Goal: Use online tool/utility: Utilize a website feature to perform a specific function

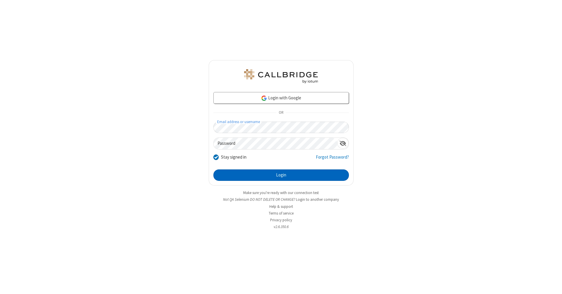
click at [281, 175] on button "Login" at bounding box center [282, 175] width 136 height 12
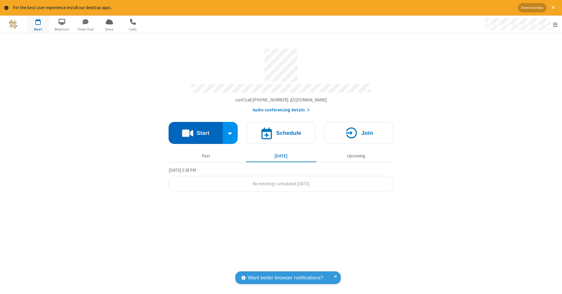
click at [196, 130] on button "Start" at bounding box center [196, 133] width 54 height 22
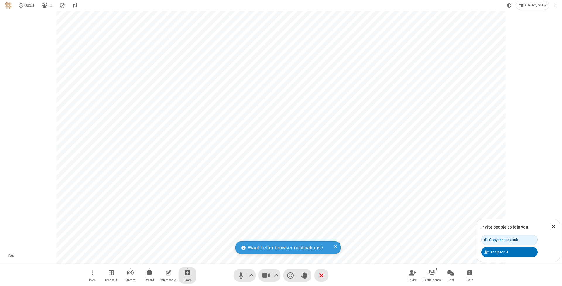
click at [187, 272] on span "Start sharing" at bounding box center [188, 272] width 6 height 7
click at [187, 237] on span "Share additional camera" at bounding box center [190, 238] width 43 height 5
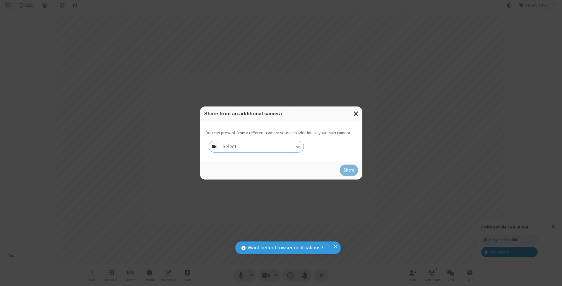
click at [262, 146] on div "Select..." at bounding box center [262, 146] width 84 height 11
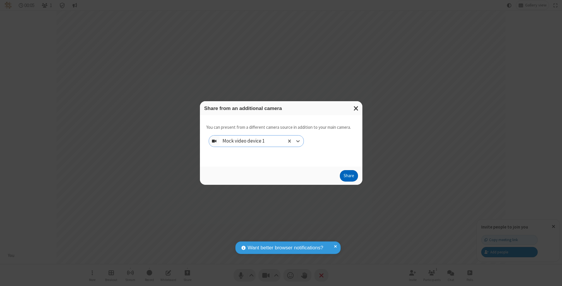
click at [349, 181] on button "Share" at bounding box center [349, 176] width 18 height 12
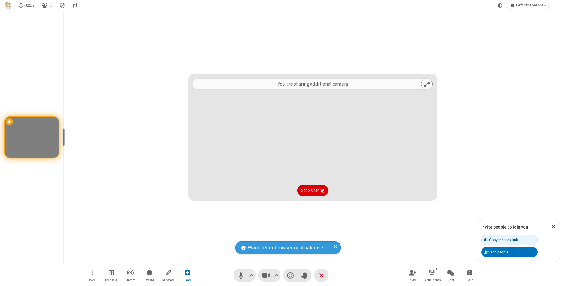
click at [313, 190] on button "Stop sharing" at bounding box center [313, 191] width 31 height 12
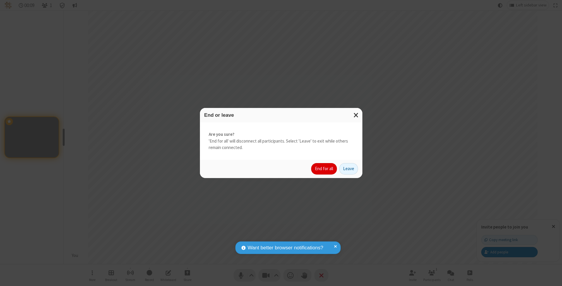
click at [325, 168] on button "End for all" at bounding box center [324, 169] width 26 height 12
